Goal: Entertainment & Leisure: Consume media (video, audio)

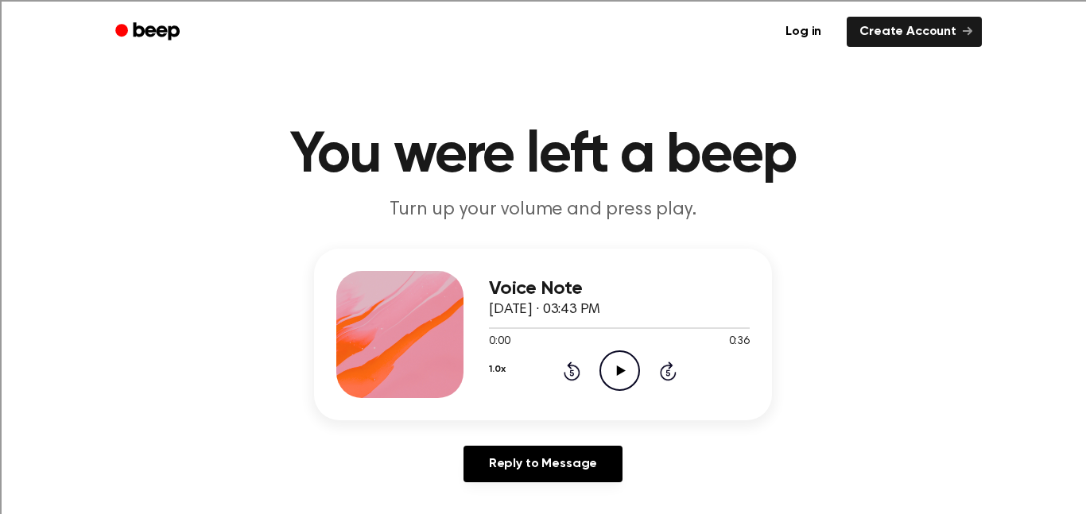
click at [617, 365] on icon "Play Audio" at bounding box center [619, 370] width 41 height 41
click at [619, 371] on icon at bounding box center [620, 371] width 9 height 10
